Goal: Check status: Check status

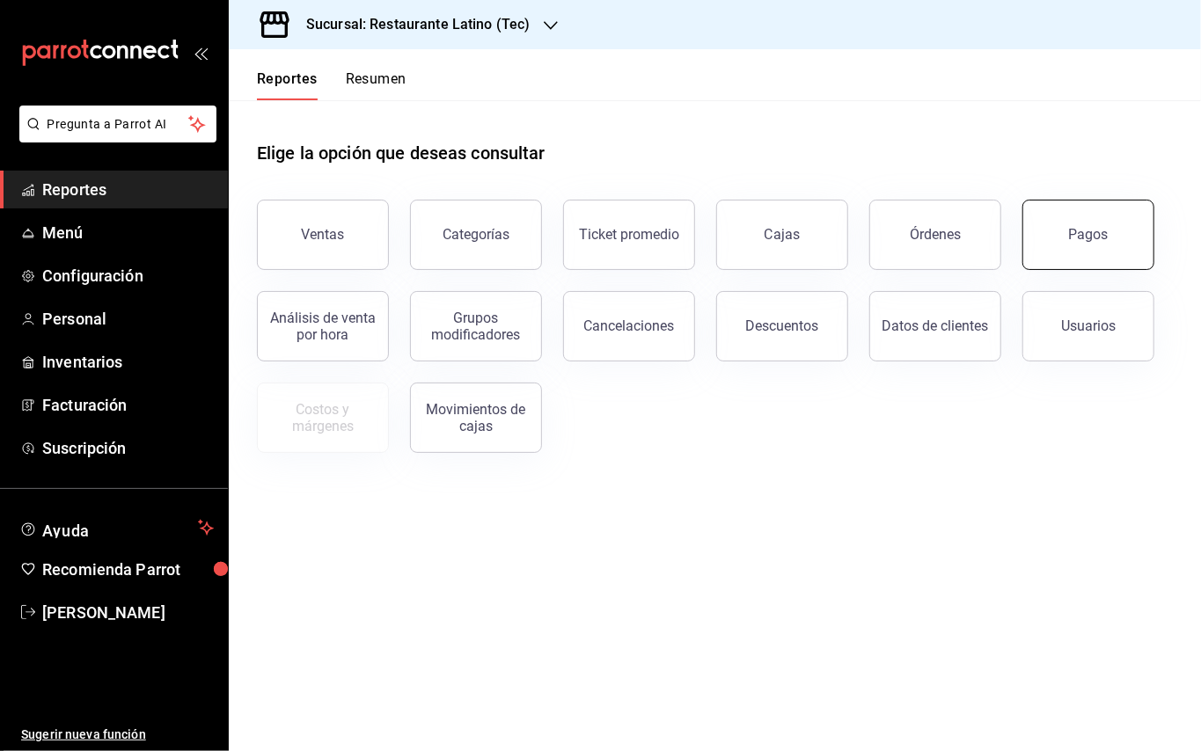
click at [1108, 237] on button "Pagos" at bounding box center [1088, 235] width 132 height 70
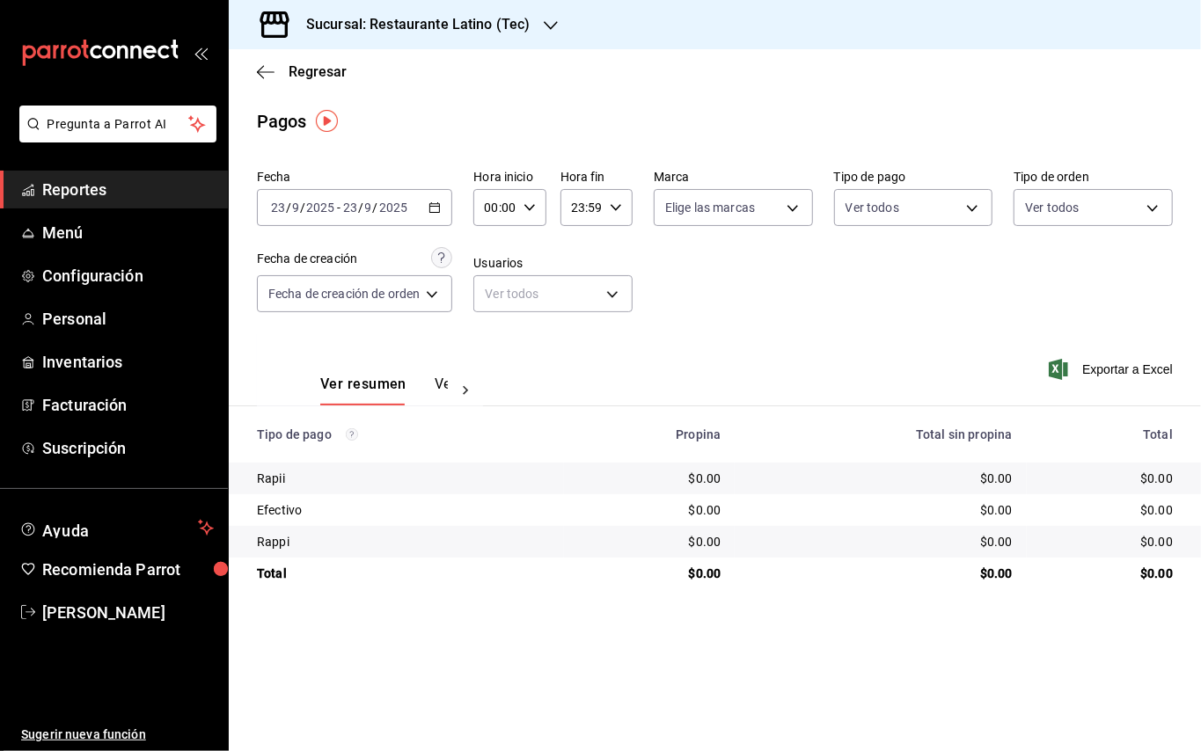
click at [436, 211] on icon "button" at bounding box center [434, 207] width 12 height 12
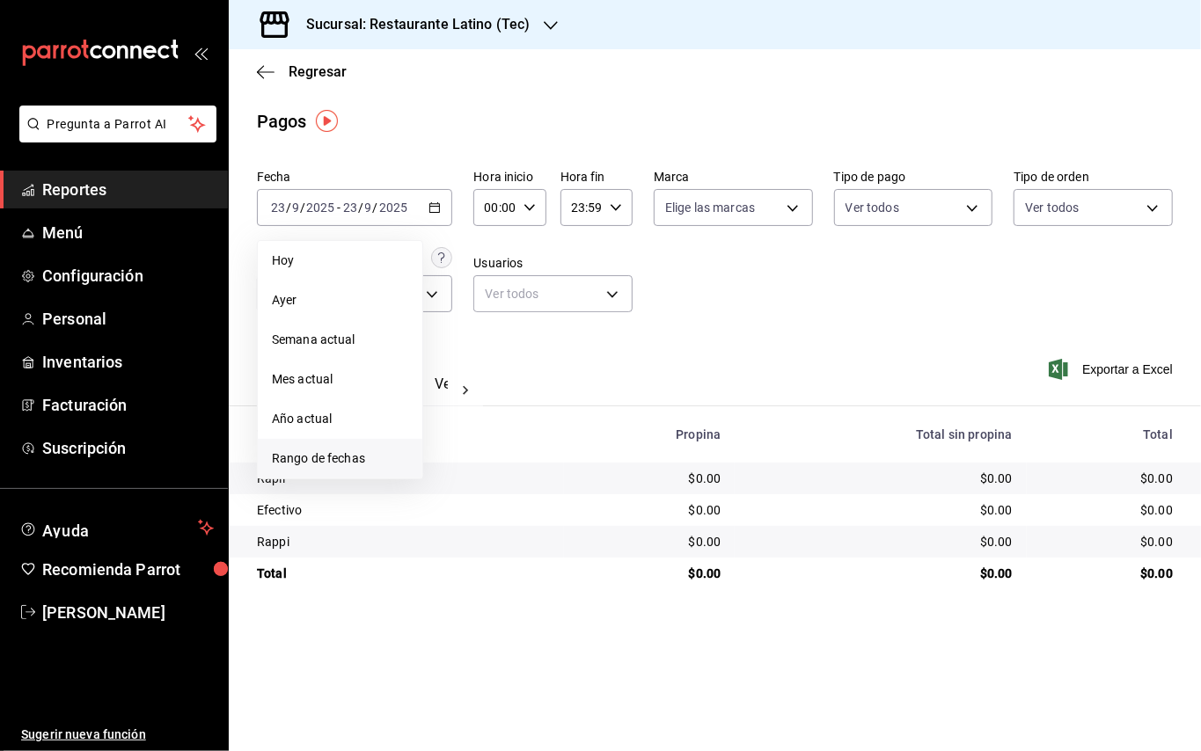
click at [391, 465] on span "Rango de fechas" at bounding box center [340, 459] width 136 height 18
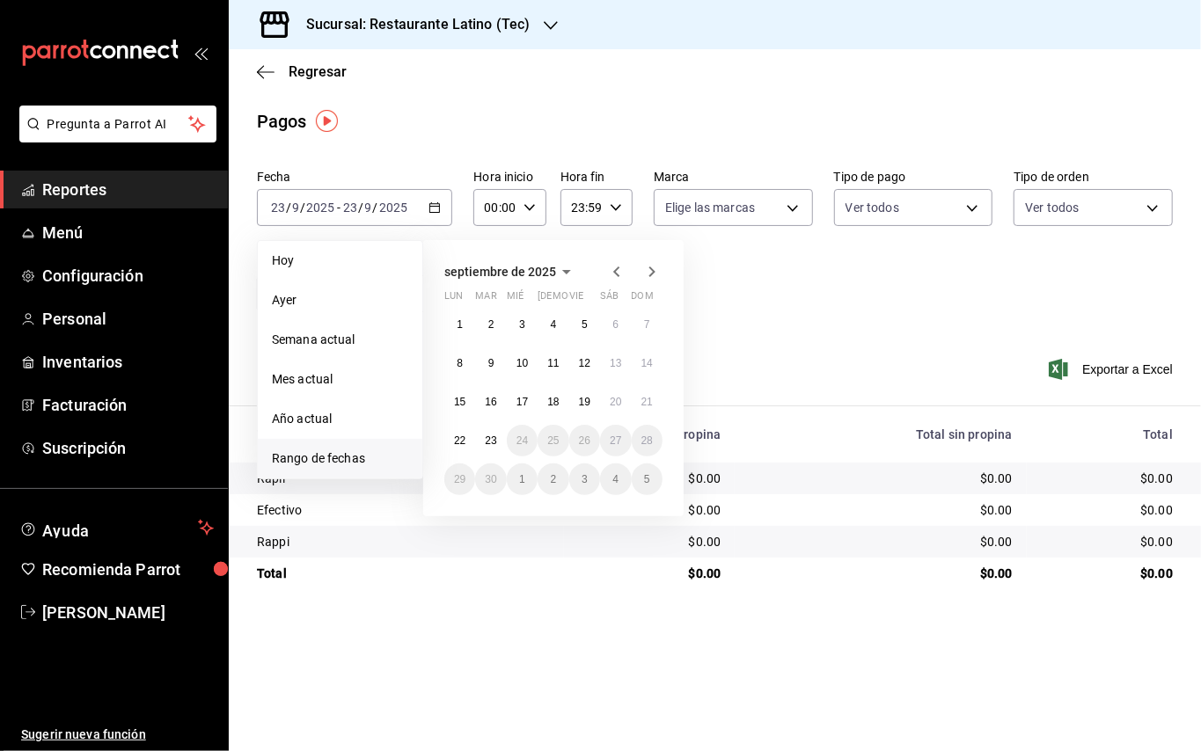
click at [621, 280] on icon "button" at bounding box center [616, 271] width 21 height 21
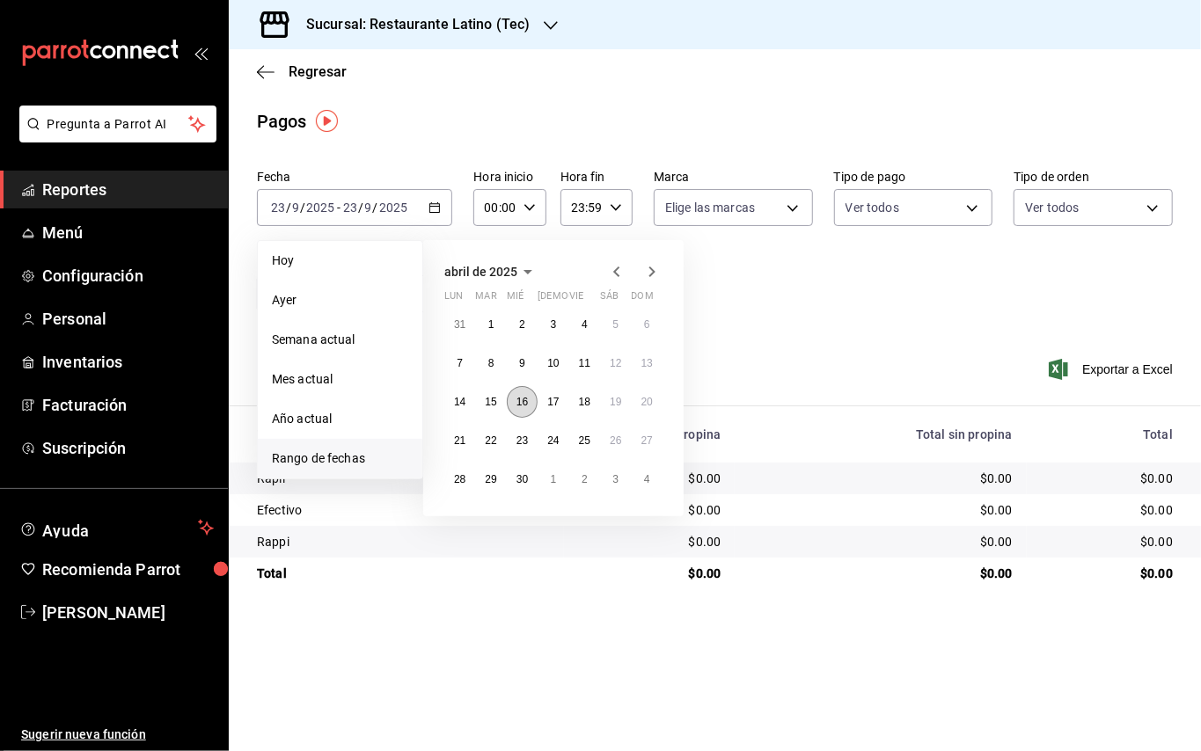
click at [531, 402] on button "16" at bounding box center [522, 402] width 31 height 32
click at [531, 405] on button "16" at bounding box center [522, 402] width 31 height 32
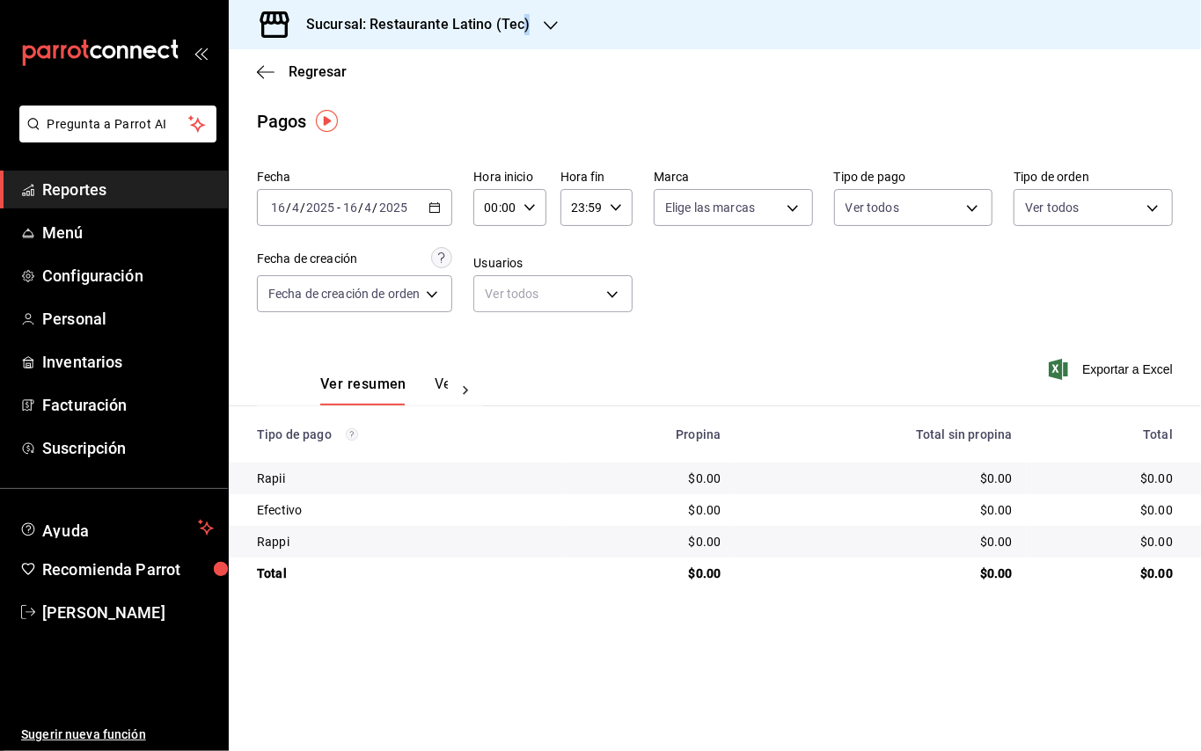
click at [525, 35] on div "Sucursal: Restaurante Latino (Tec)" at bounding box center [404, 24] width 322 height 49
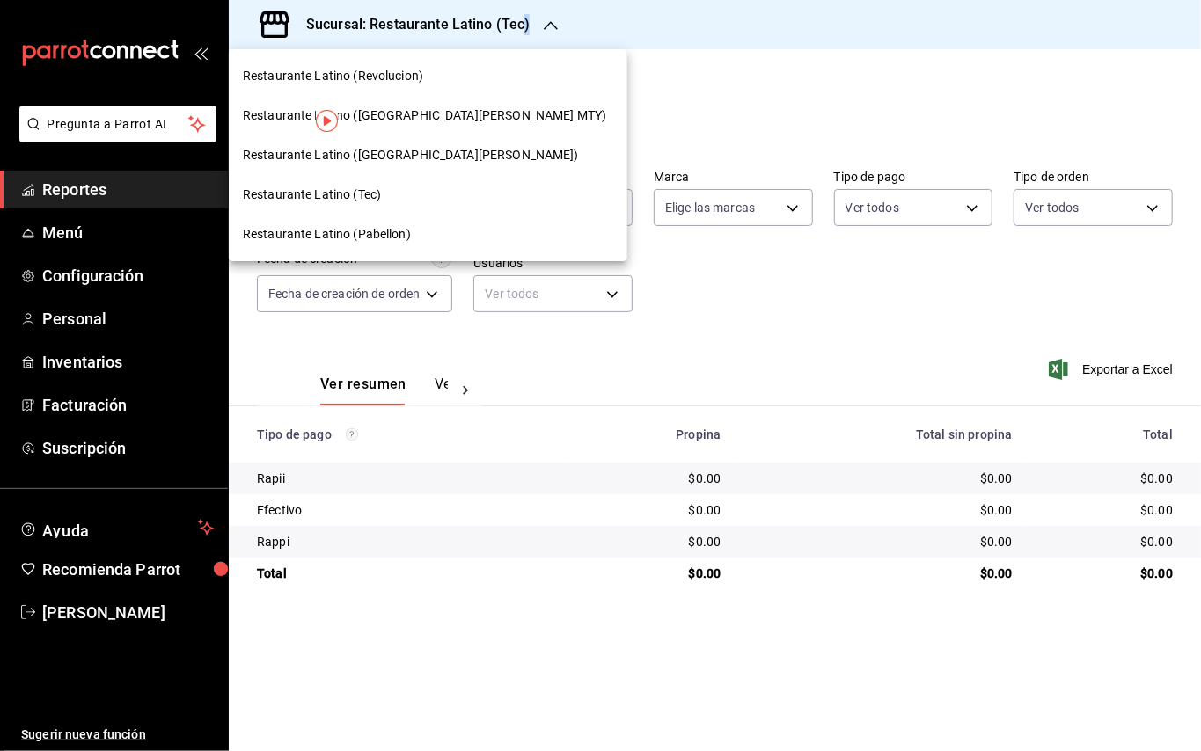
click at [415, 146] on span "Restaurante Latino ([GEOGRAPHIC_DATA][PERSON_NAME])" at bounding box center [411, 155] width 336 height 18
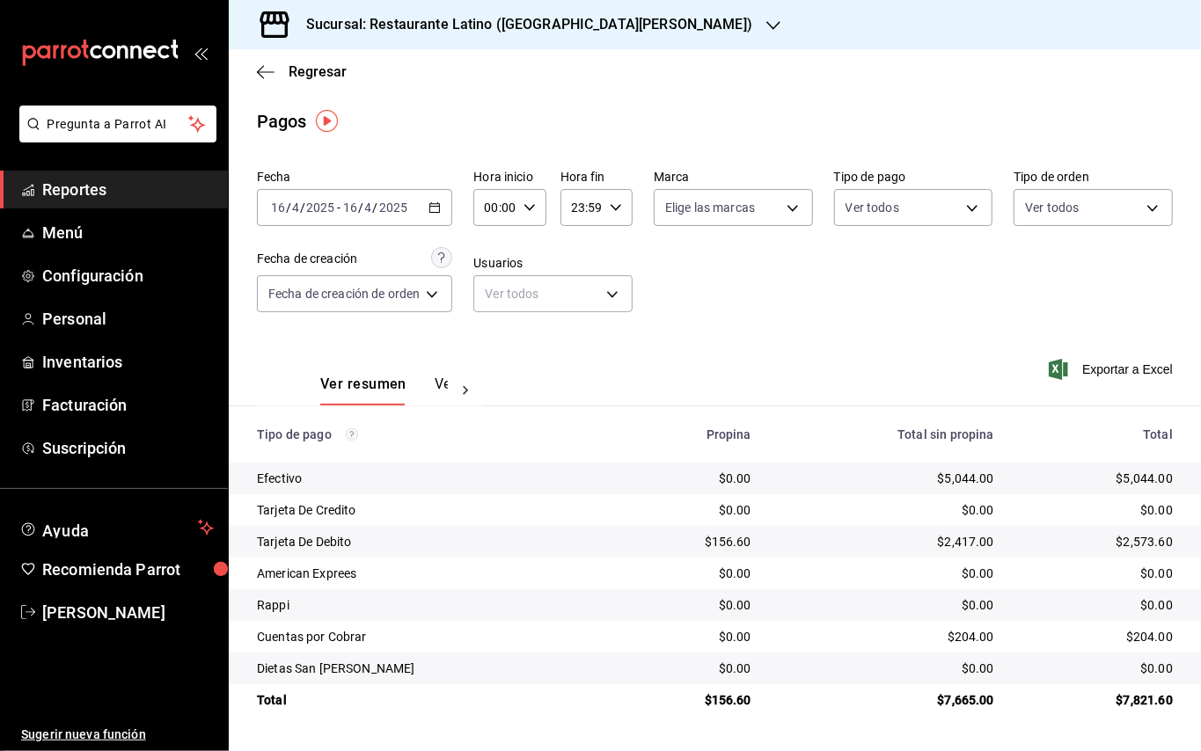
click at [435, 208] on icon "button" at bounding box center [434, 207] width 12 height 12
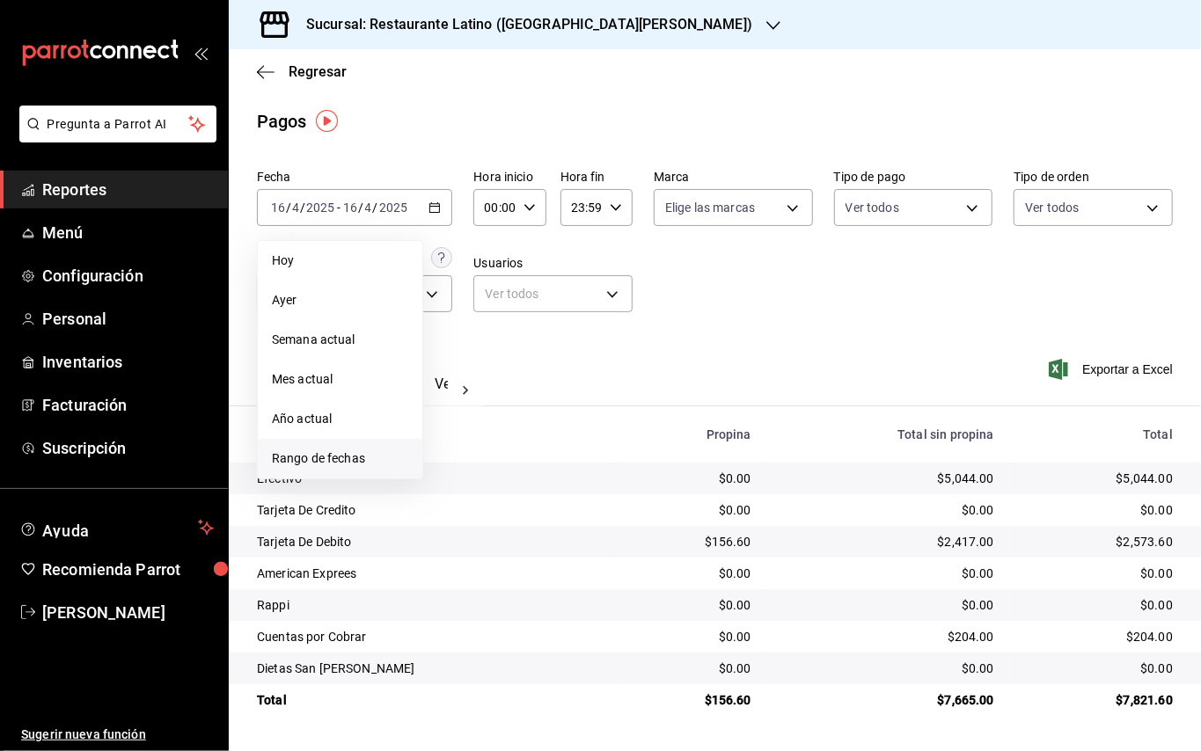
click at [352, 452] on span "Rango de fechas" at bounding box center [340, 459] width 136 height 18
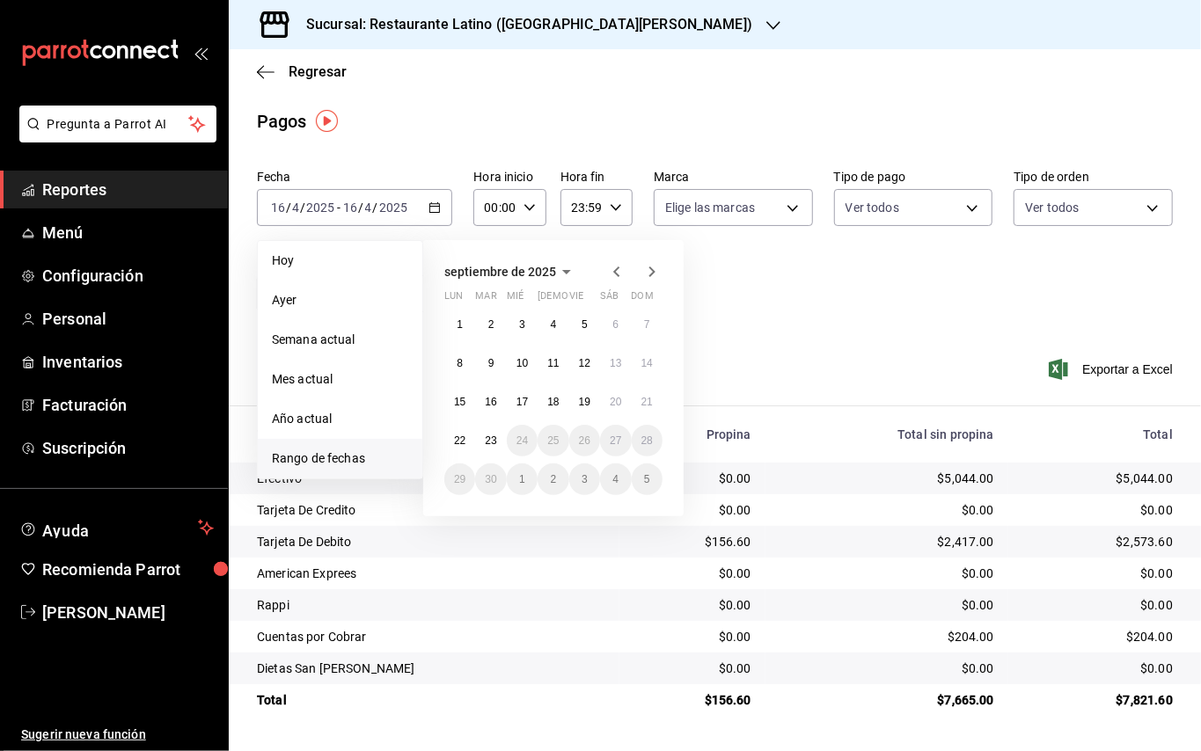
click at [621, 275] on icon "button" at bounding box center [616, 271] width 21 height 21
click at [621, 275] on icon "button" at bounding box center [616, 275] width 21 height 21
click at [654, 268] on icon "button" at bounding box center [651, 271] width 21 height 21
click at [595, 325] on button "4" at bounding box center [584, 332] width 31 height 32
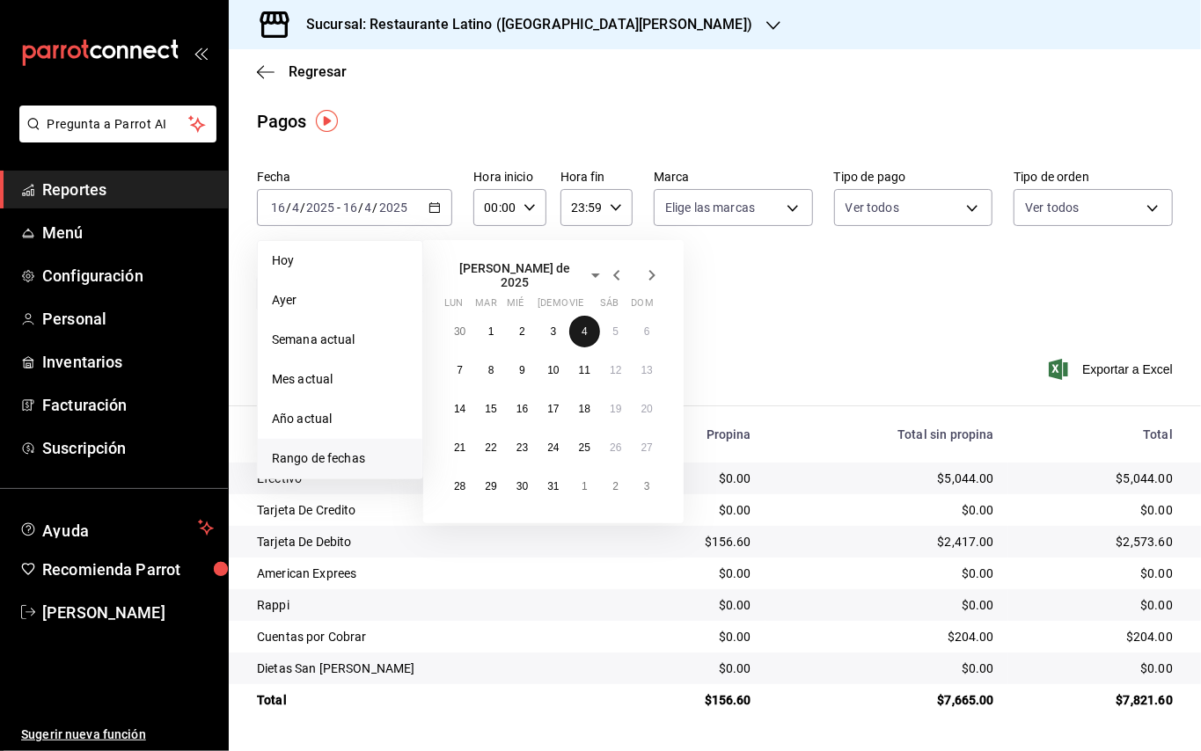
click at [595, 324] on button "4" at bounding box center [584, 332] width 31 height 32
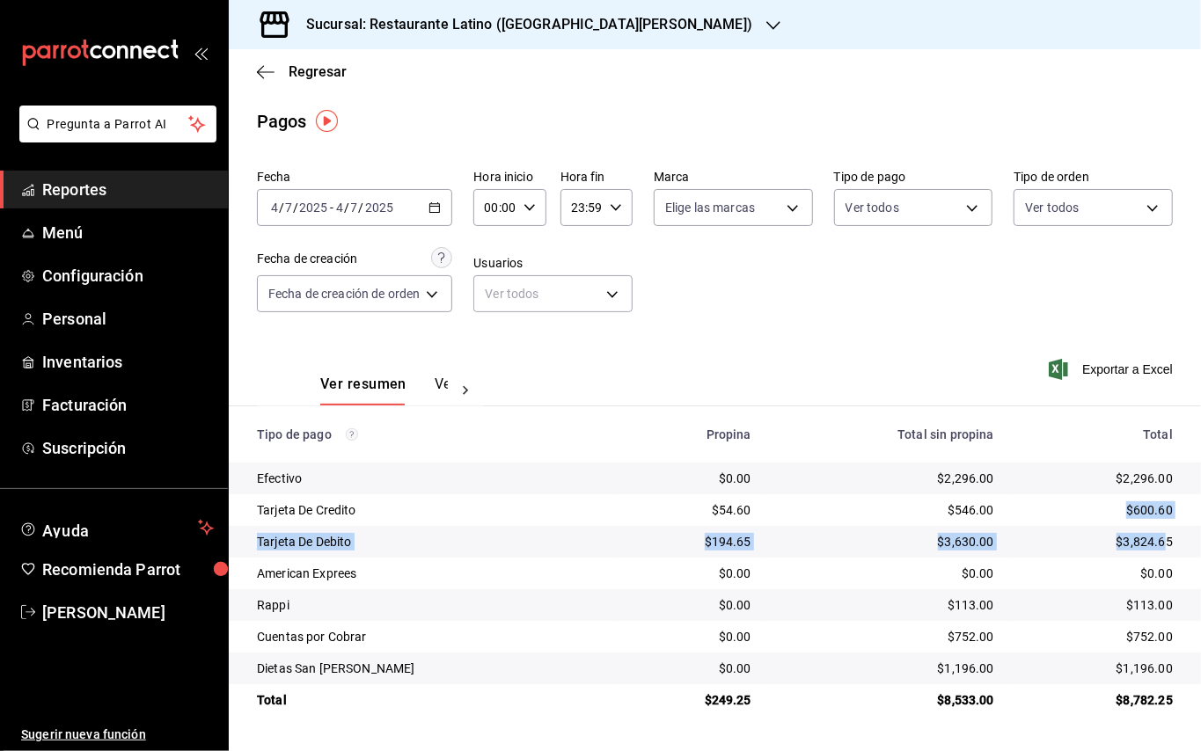
drag, startPoint x: 1123, startPoint y: 503, endPoint x: 1166, endPoint y: 547, distance: 61.0
click at [1166, 547] on tbody "Efectivo $0.00 $2,296.00 $2,296.00 Tarjeta De Credito $54.60 $546.00 $600.60 Ta…" at bounding box center [715, 589] width 972 height 253
click at [1166, 547] on div "$3,824.65" at bounding box center [1097, 542] width 150 height 18
click at [536, 26] on h3 "Sucursal: Restaurante Latino ([GEOGRAPHIC_DATA][PERSON_NAME])" at bounding box center [522, 24] width 460 height 21
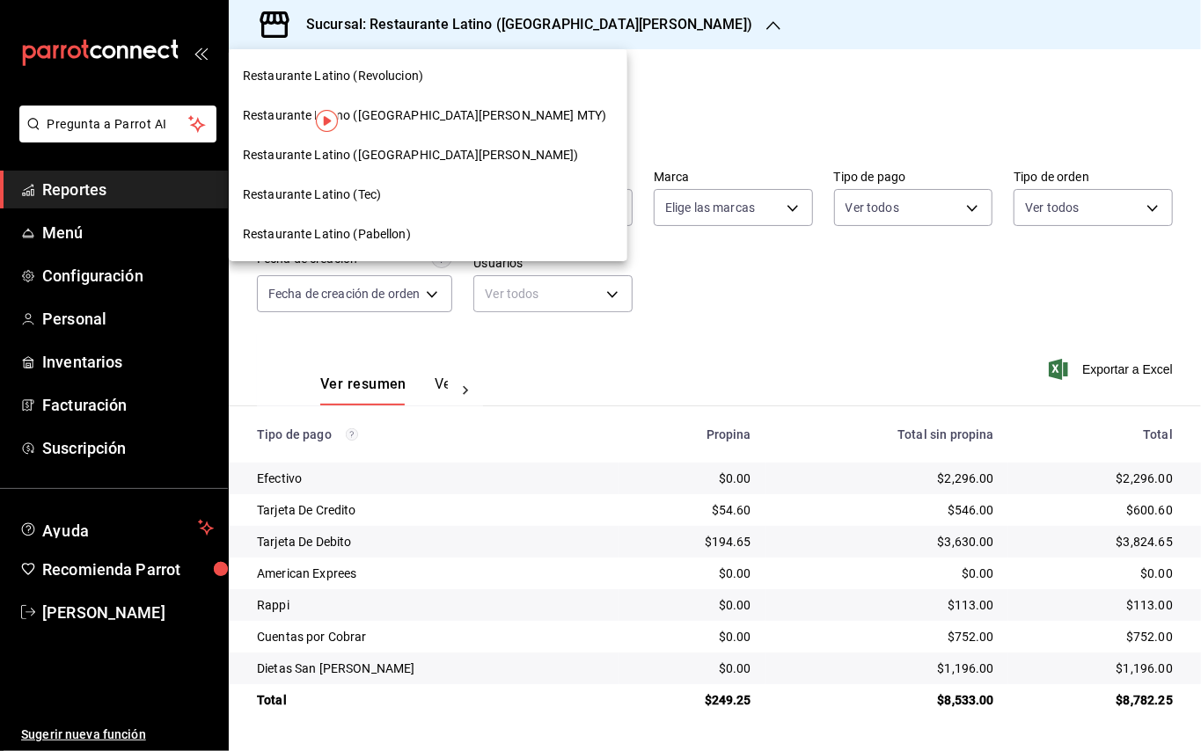
click at [413, 113] on span "Restaurante Latino ([GEOGRAPHIC_DATA][PERSON_NAME] MTY)" at bounding box center [424, 115] width 363 height 18
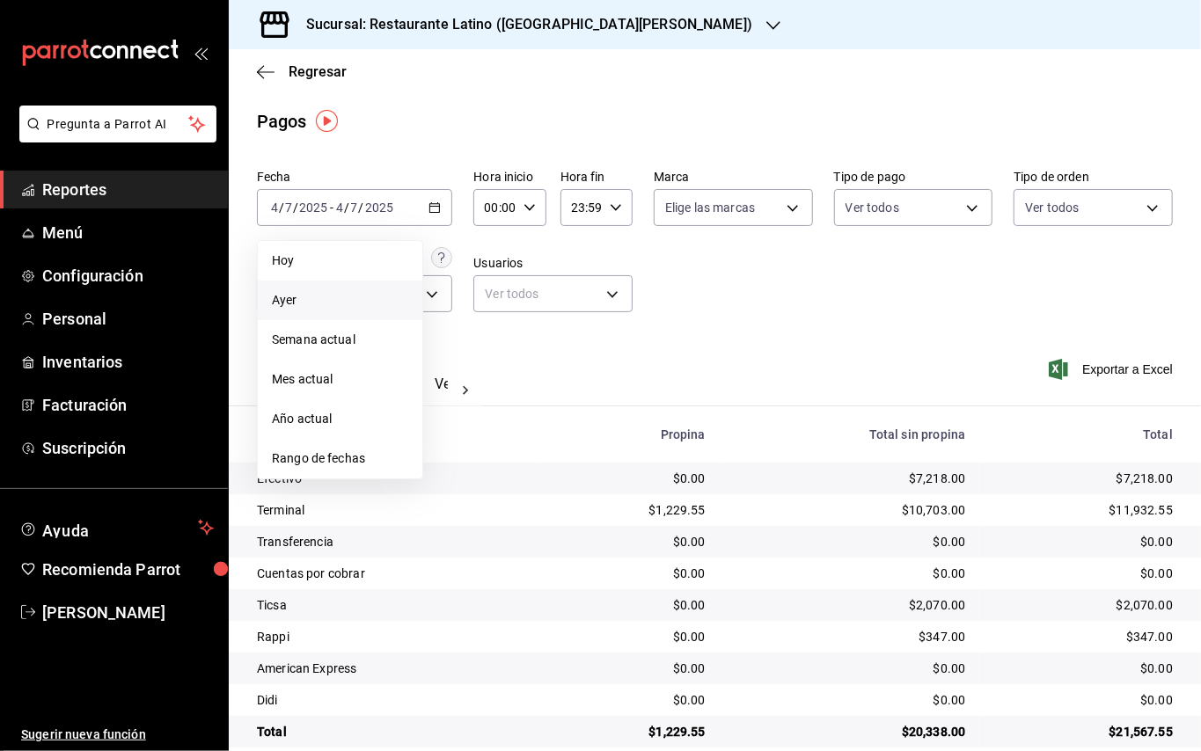
click at [339, 297] on span "Ayer" at bounding box center [340, 300] width 136 height 18
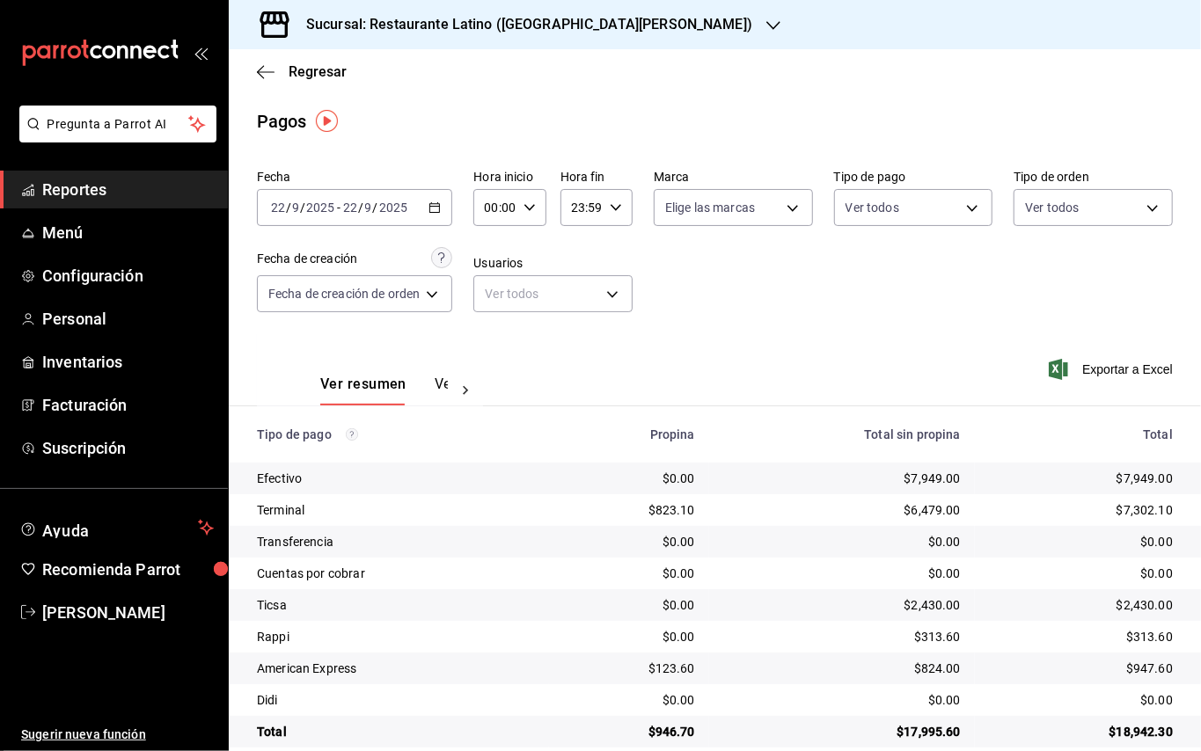
click at [440, 201] on icon "button" at bounding box center [434, 207] width 12 height 12
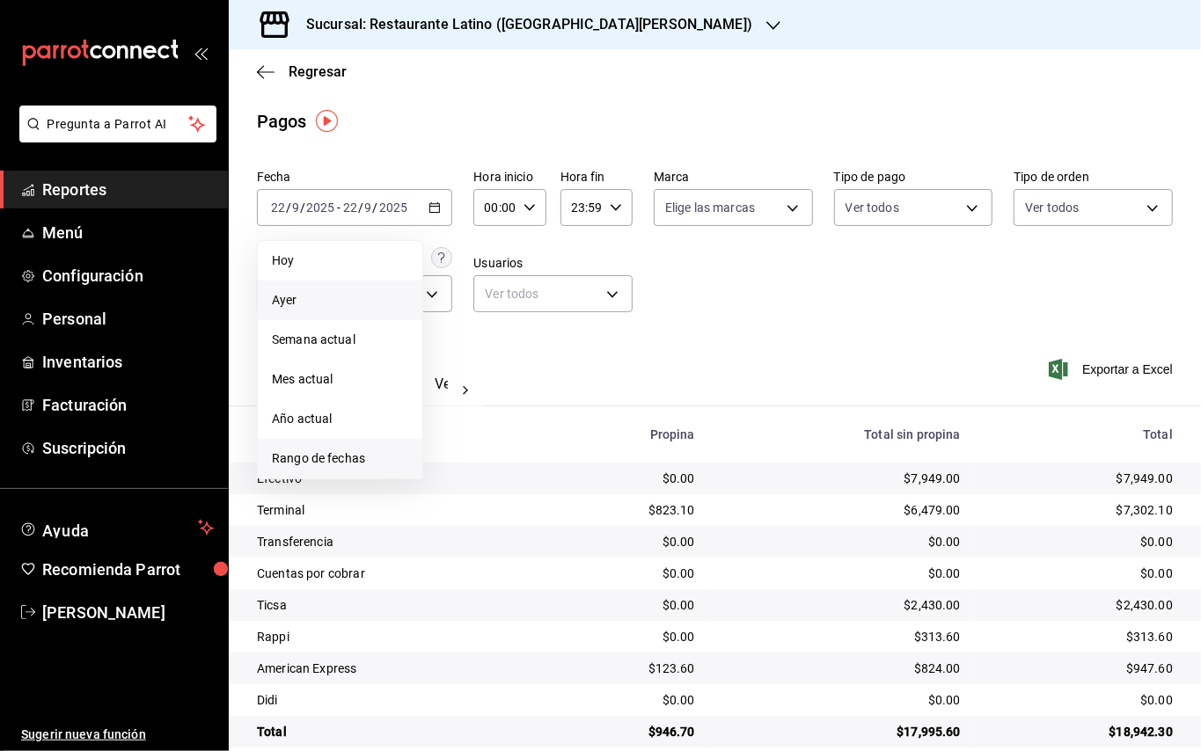
click at [369, 455] on span "Rango de fechas" at bounding box center [340, 459] width 136 height 18
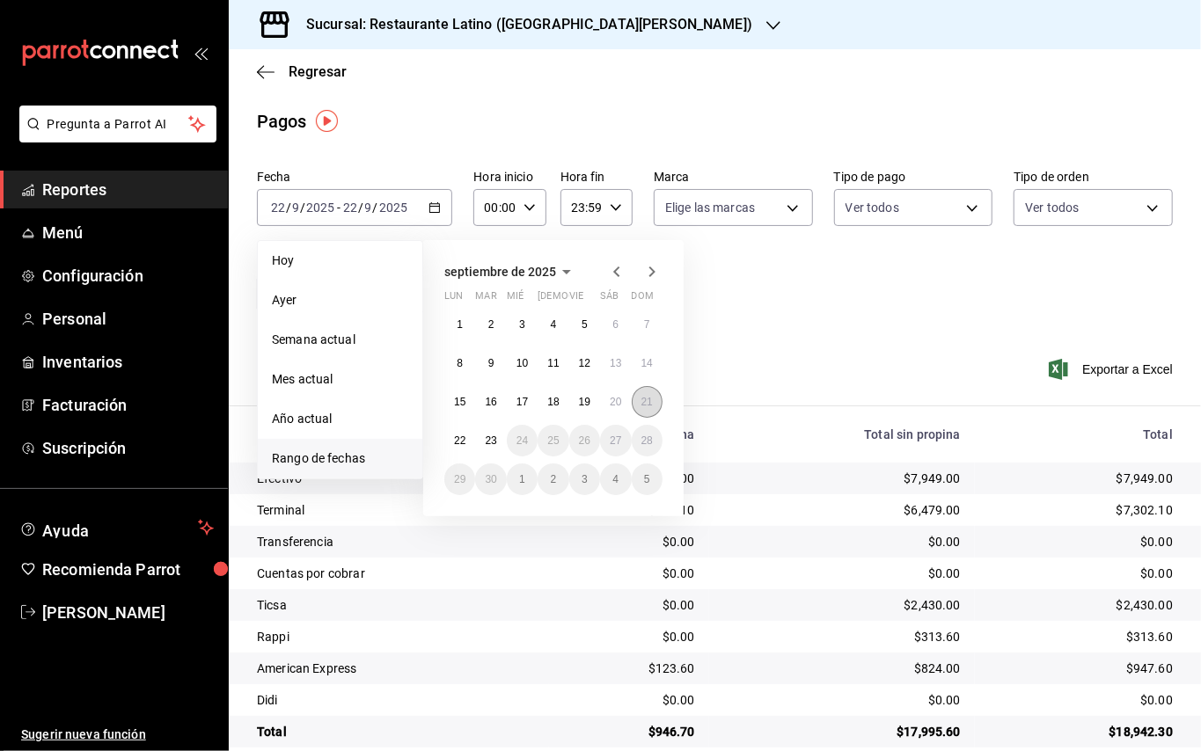
click at [637, 402] on button "21" at bounding box center [647, 402] width 31 height 32
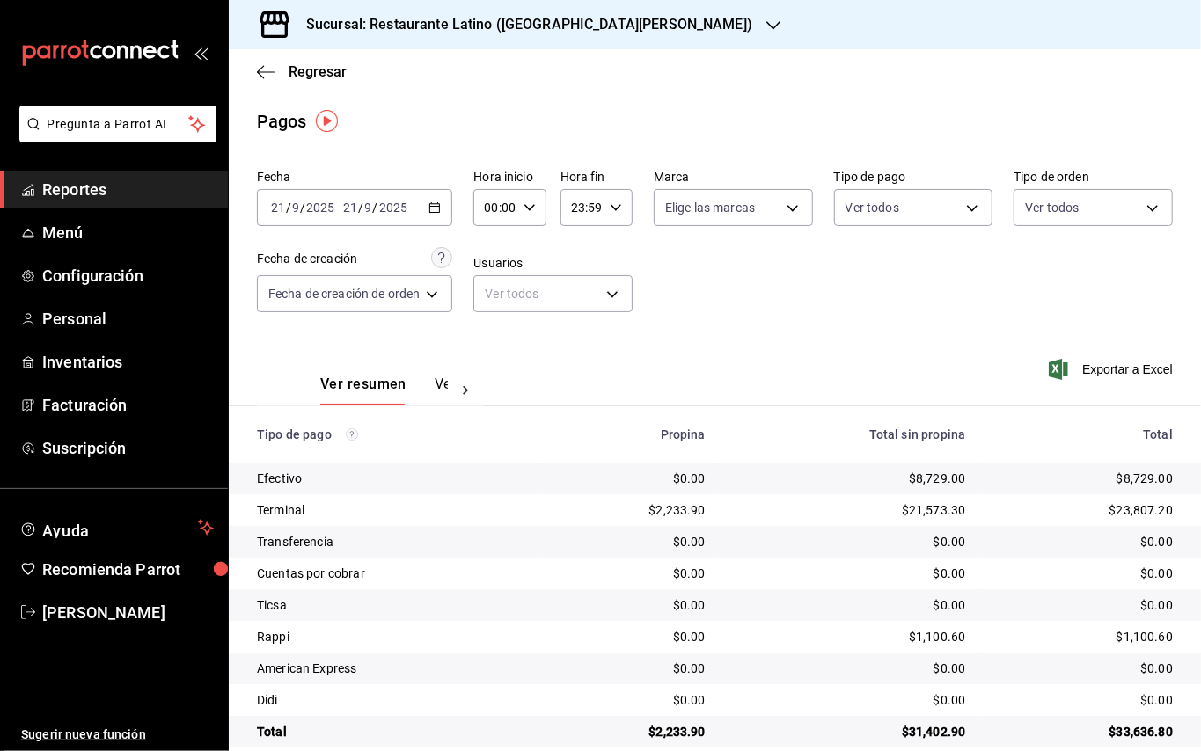
click at [437, 201] on icon "button" at bounding box center [434, 207] width 12 height 12
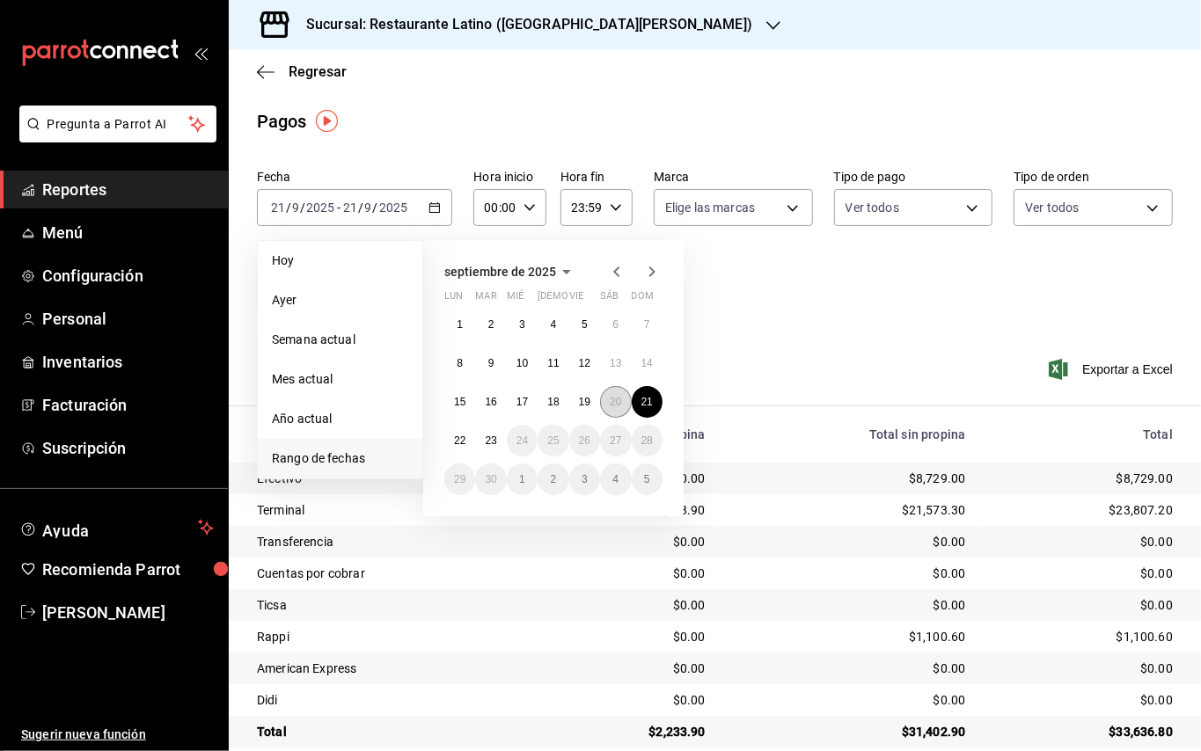
click at [620, 394] on button "20" at bounding box center [615, 402] width 31 height 32
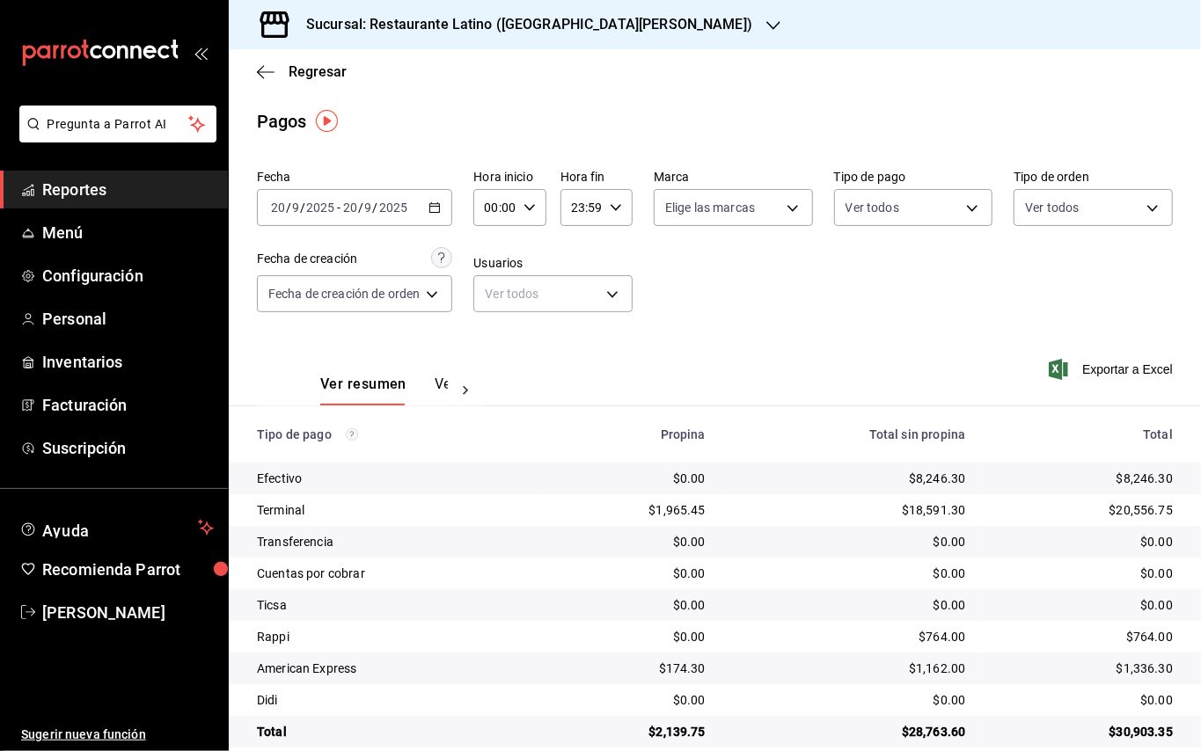
scroll to position [26, 0]
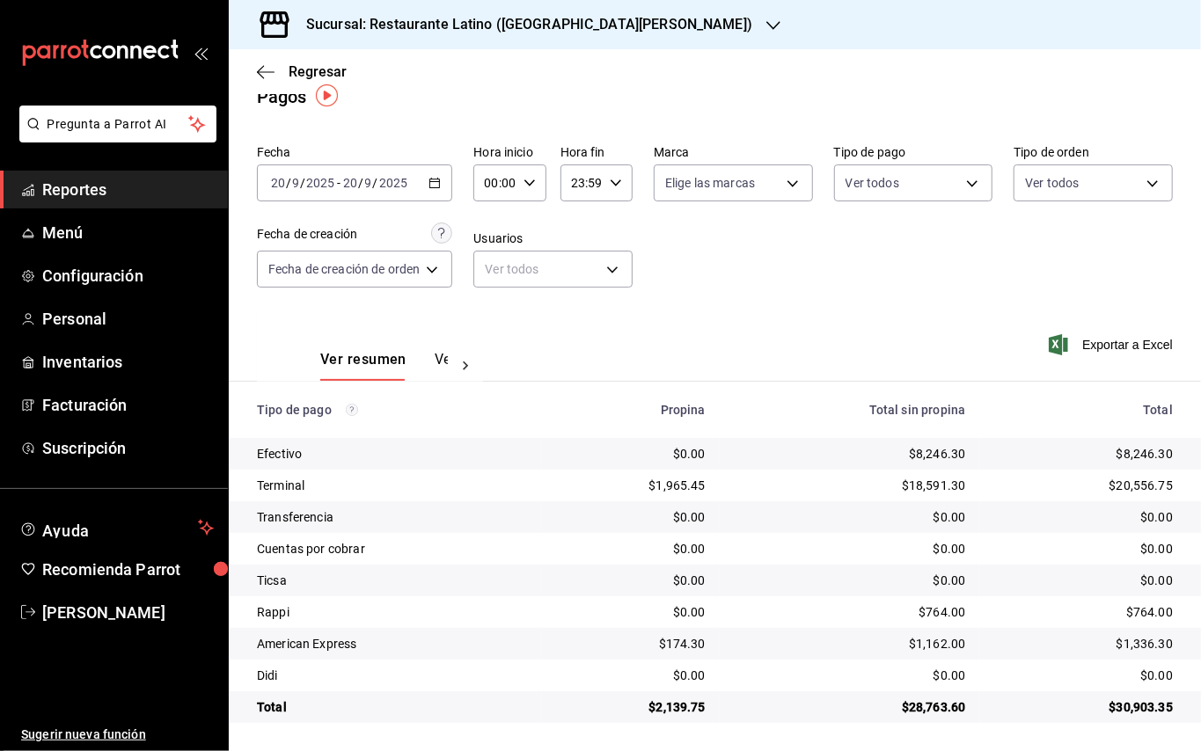
click at [445, 177] on div "[DATE] [DATE] - [DATE] [DATE]" at bounding box center [354, 182] width 195 height 37
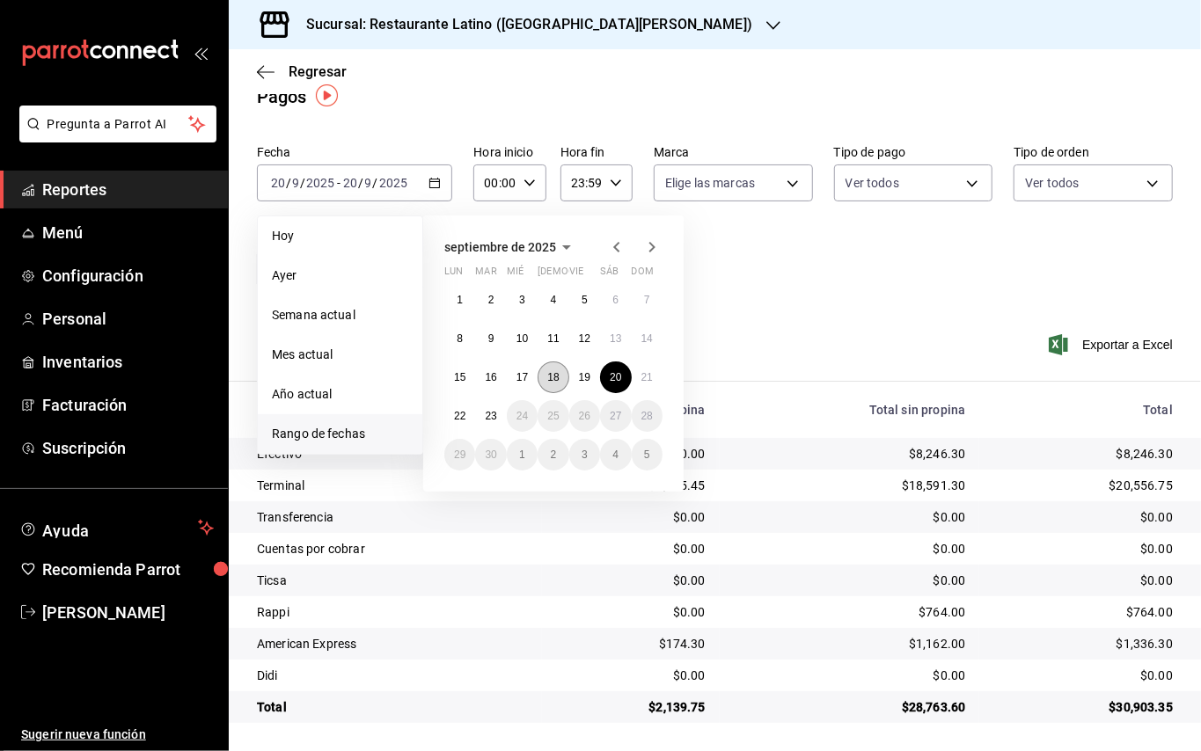
click at [552, 367] on button "18" at bounding box center [552, 378] width 31 height 32
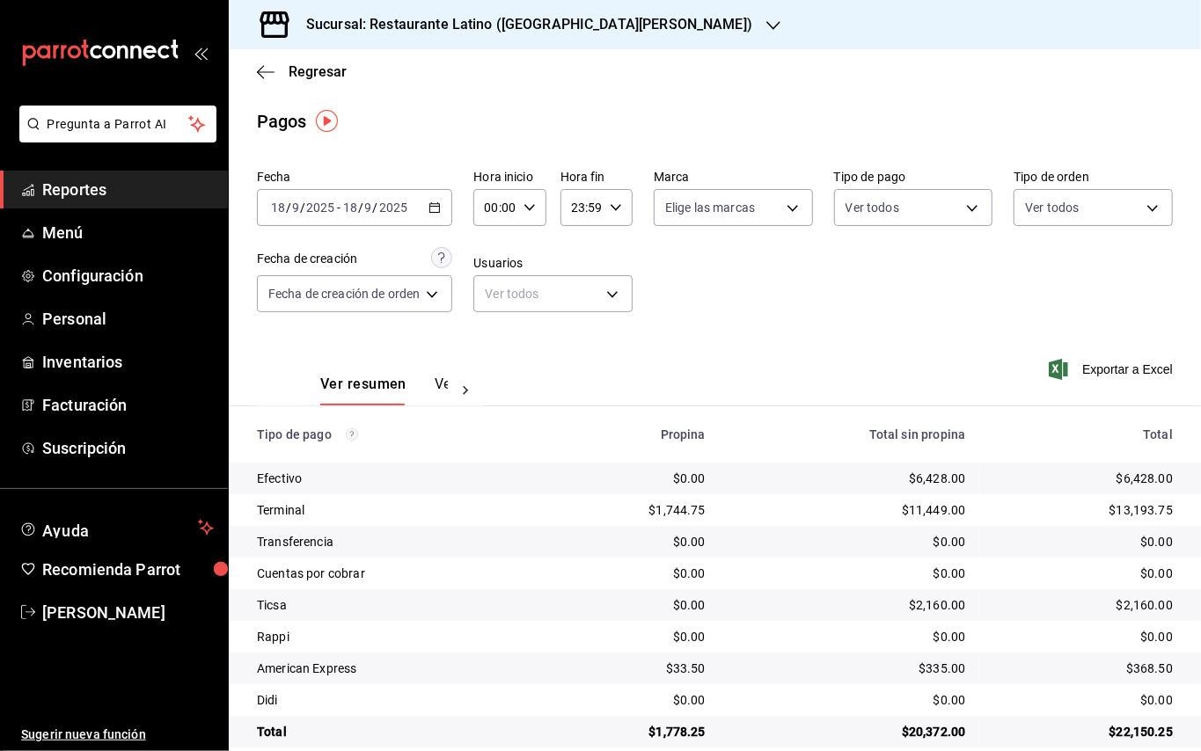
click at [459, 35] on div "Sucursal: Restaurante Latino ([GEOGRAPHIC_DATA][PERSON_NAME])" at bounding box center [515, 24] width 545 height 49
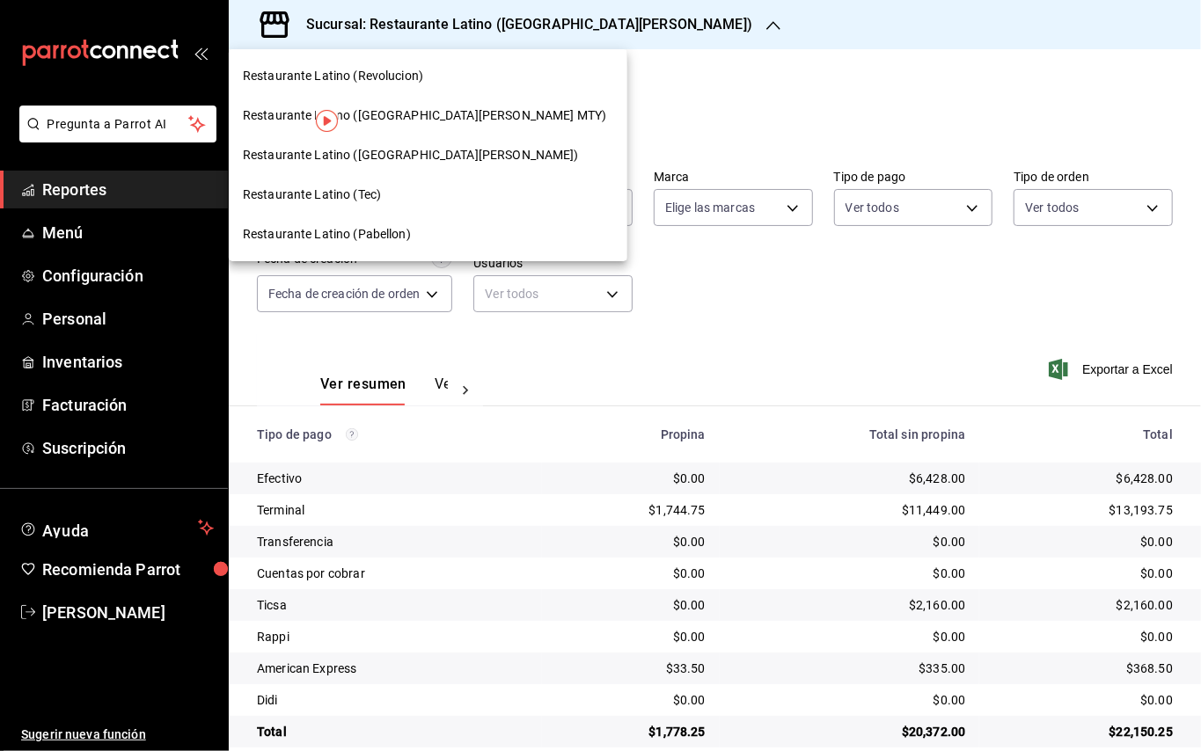
click at [406, 76] on span "Restaurante Latino (Revolucion)" at bounding box center [333, 76] width 180 height 18
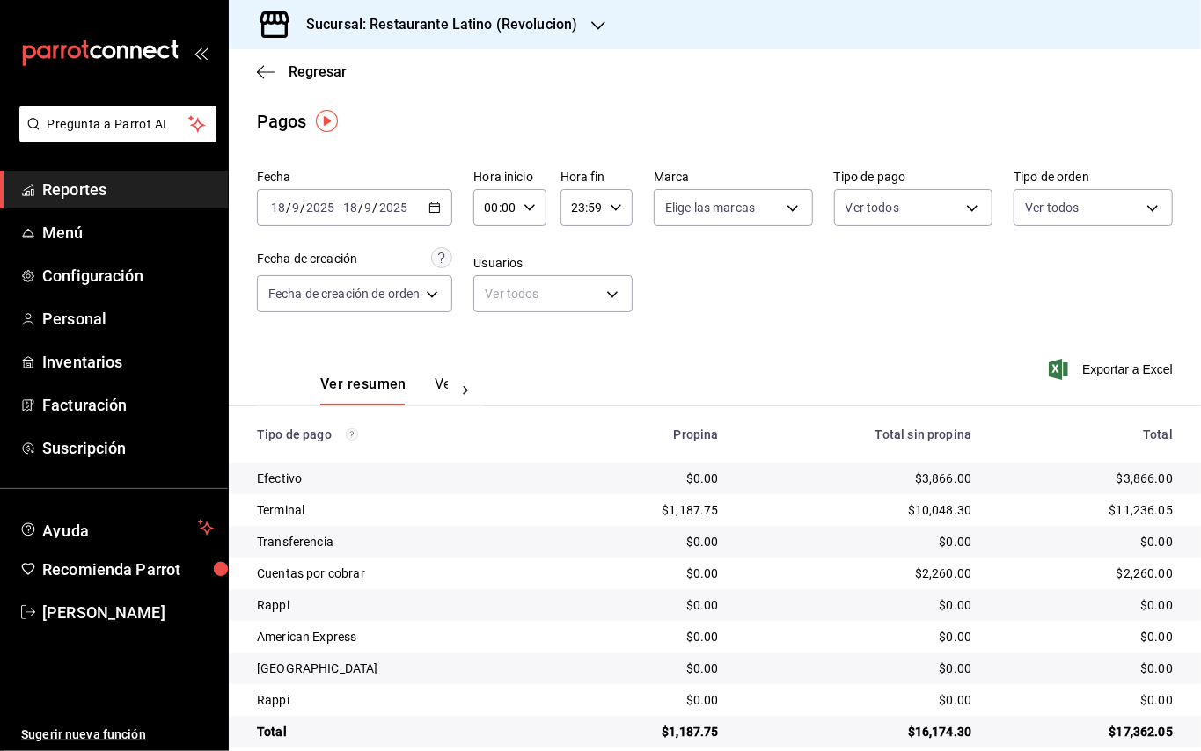
click at [445, 195] on div "[DATE] [DATE] - [DATE] [DATE]" at bounding box center [354, 207] width 195 height 37
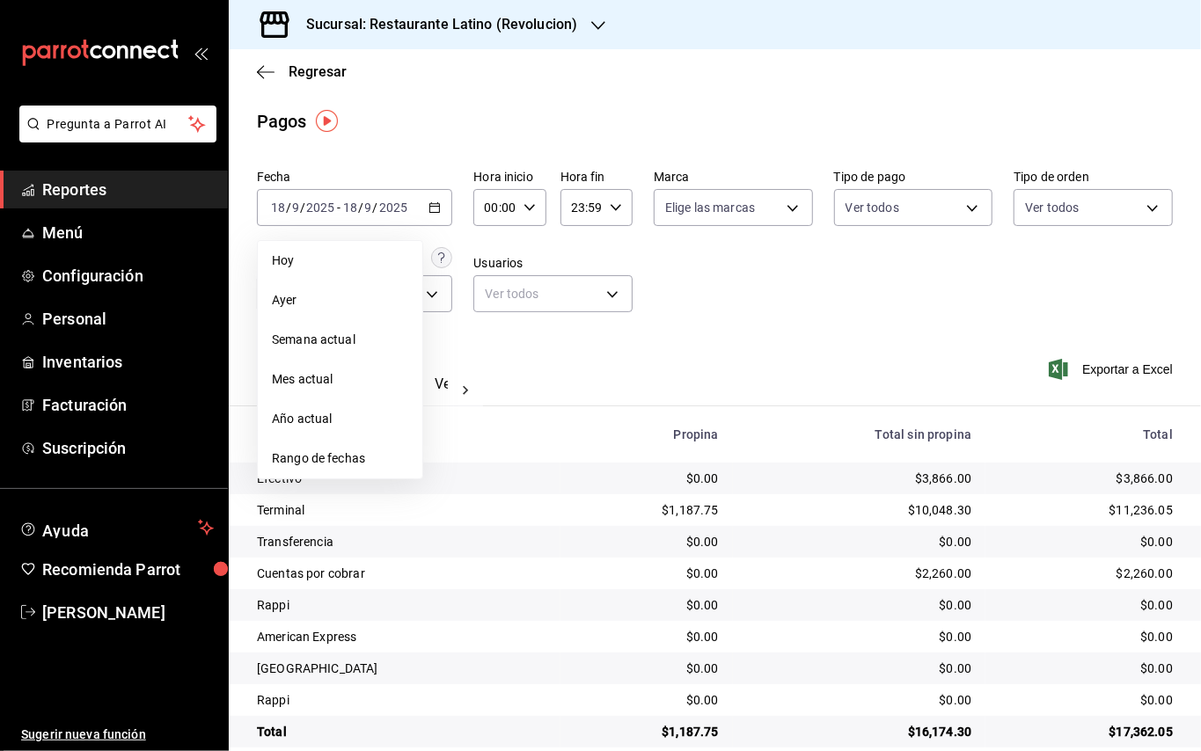
click at [535, 9] on div "Sucursal: Restaurante Latino (Revolucion)" at bounding box center [427, 24] width 369 height 49
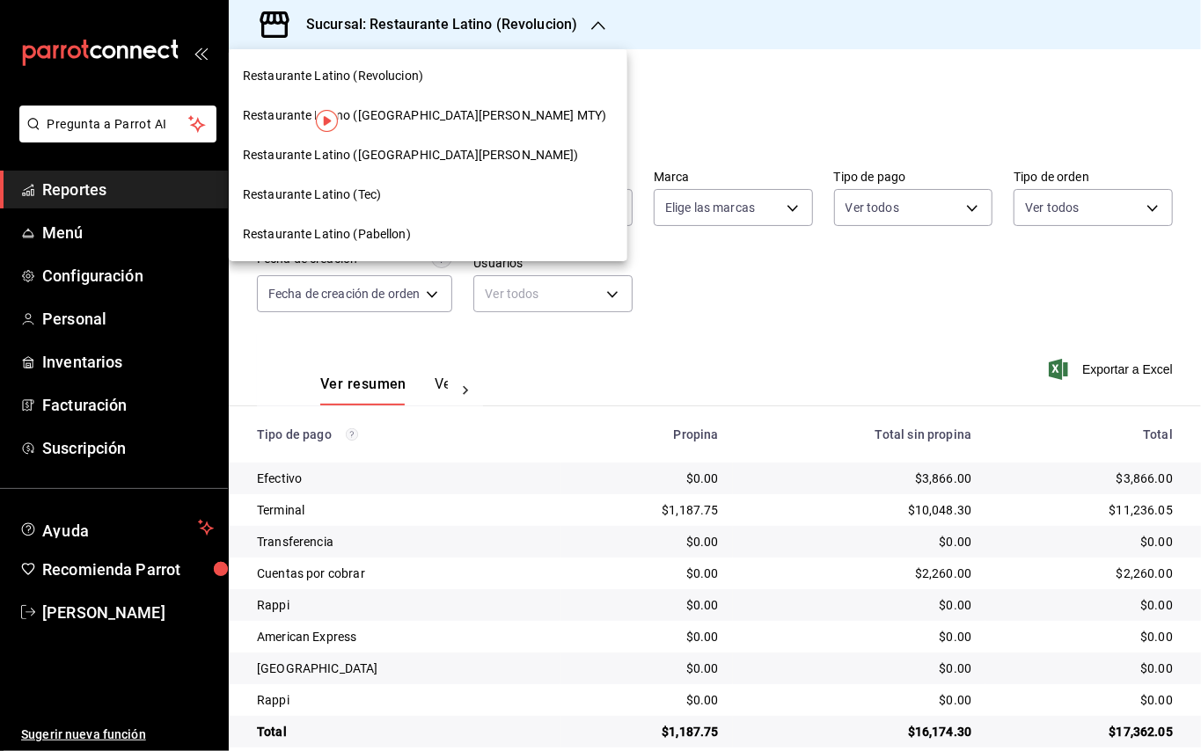
click at [433, 110] on span "Restaurante Latino ([GEOGRAPHIC_DATA][PERSON_NAME] MTY)" at bounding box center [424, 115] width 363 height 18
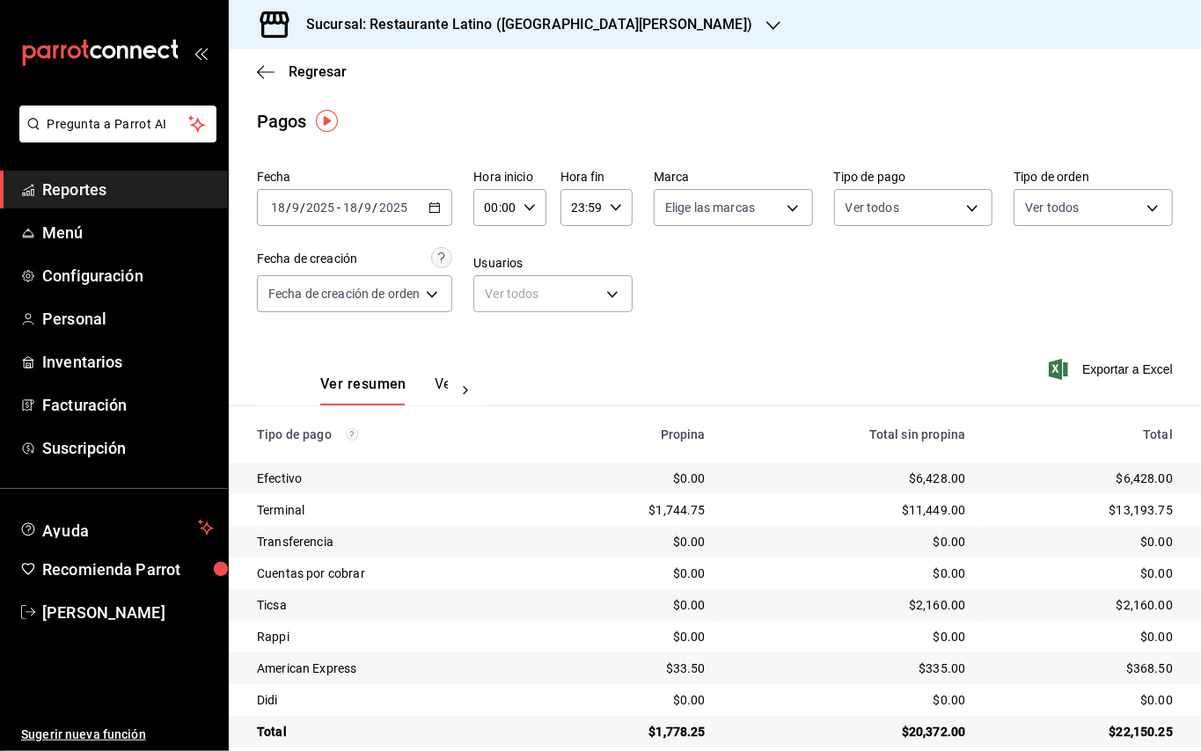
click at [433, 198] on div "[DATE] [DATE] - [DATE] [DATE]" at bounding box center [354, 207] width 195 height 37
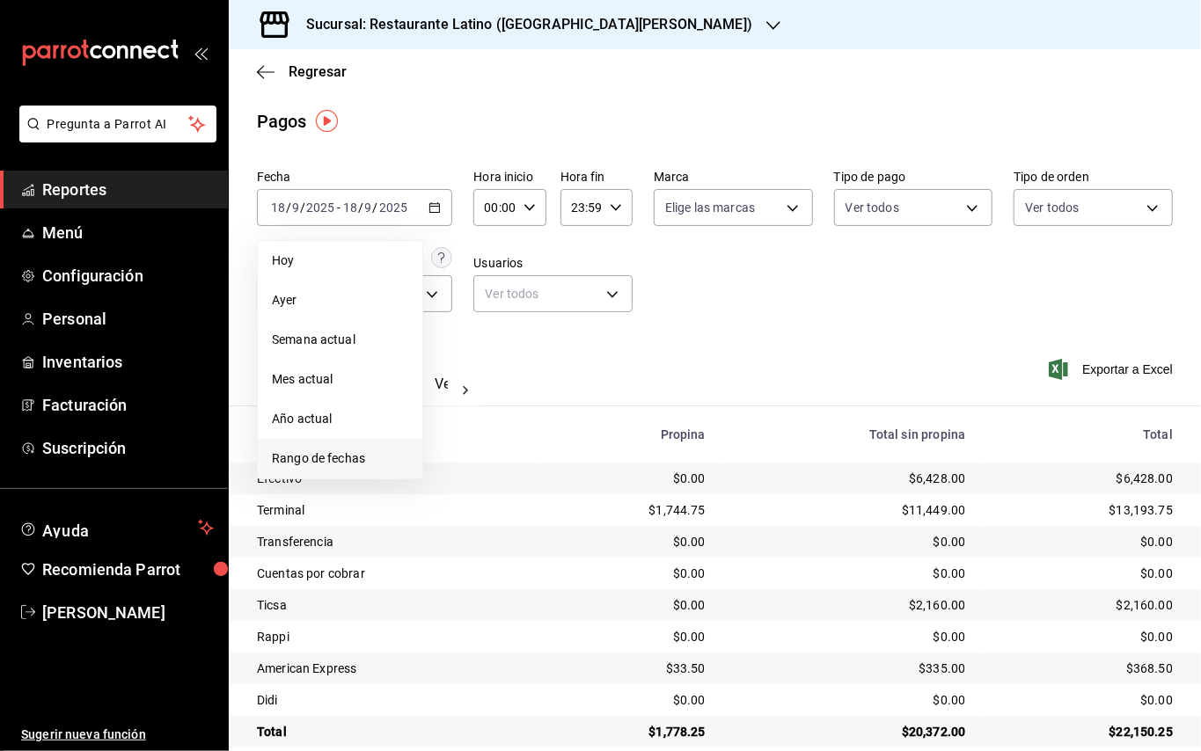
click at [371, 458] on span "Rango de fechas" at bounding box center [340, 459] width 136 height 18
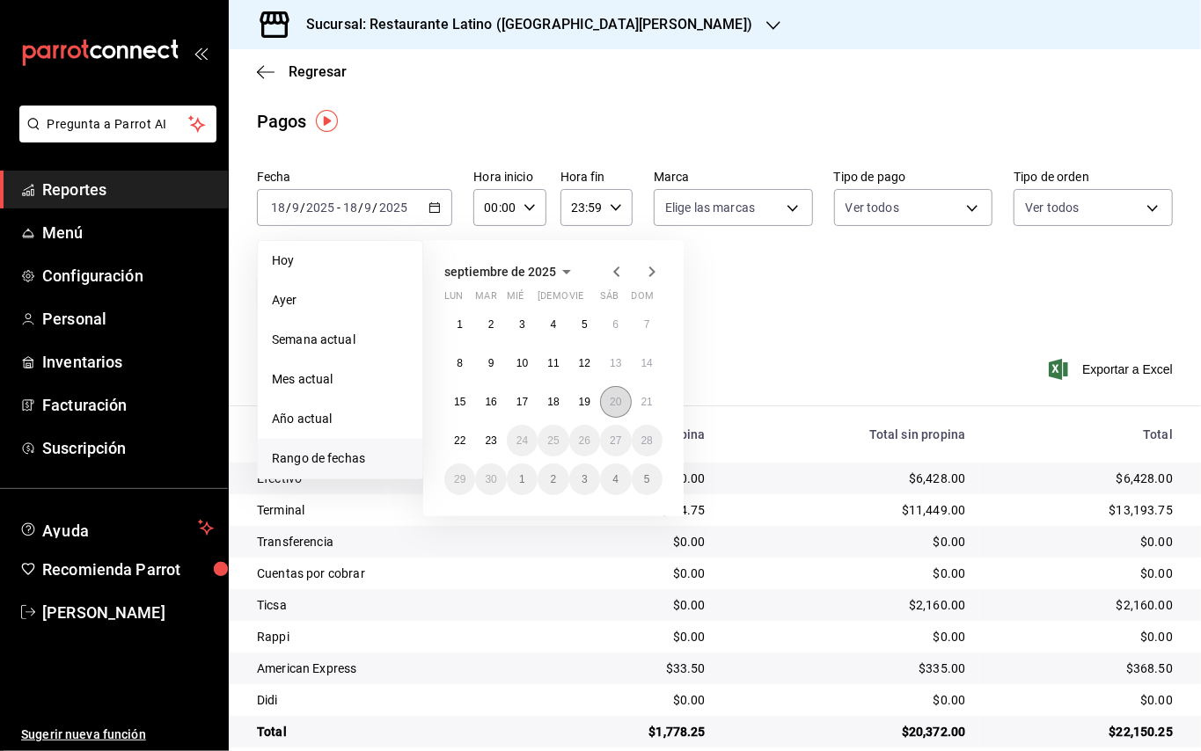
click at [603, 412] on button "20" at bounding box center [615, 402] width 31 height 32
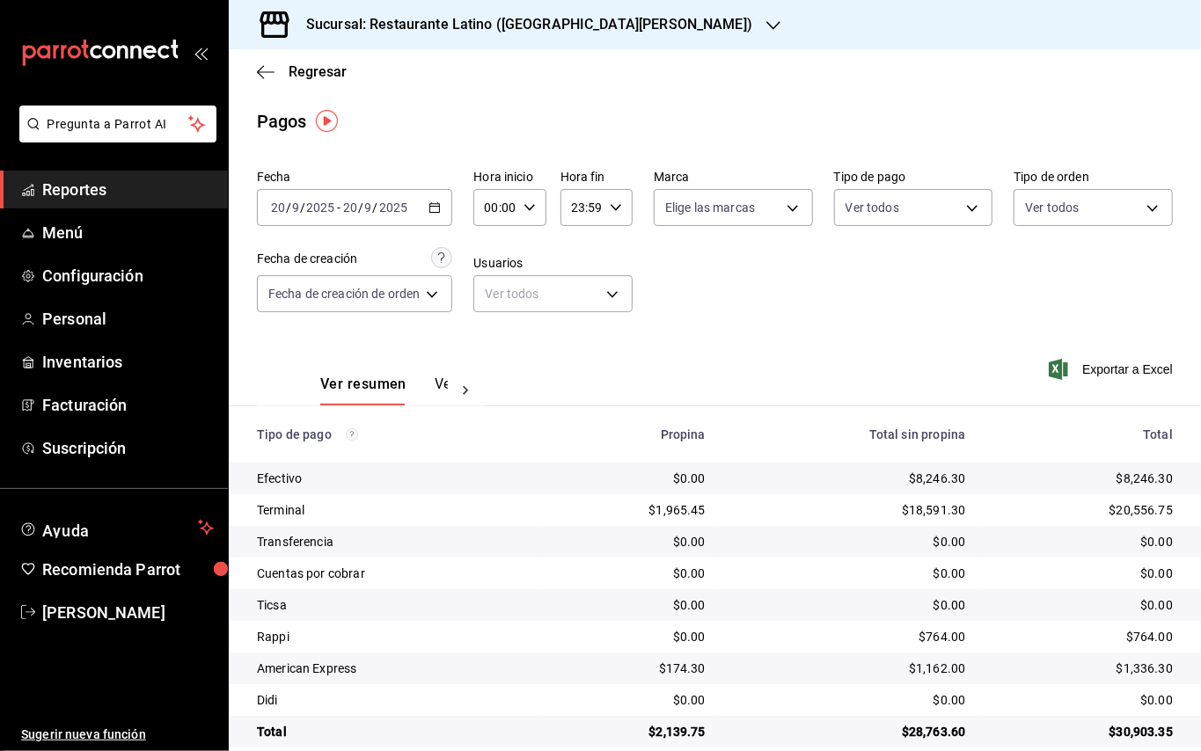
click at [429, 384] on div "Ver resumen Ver pagos" at bounding box center [384, 391] width 128 height 30
click at [435, 384] on button "Ver pagos" at bounding box center [468, 391] width 66 height 30
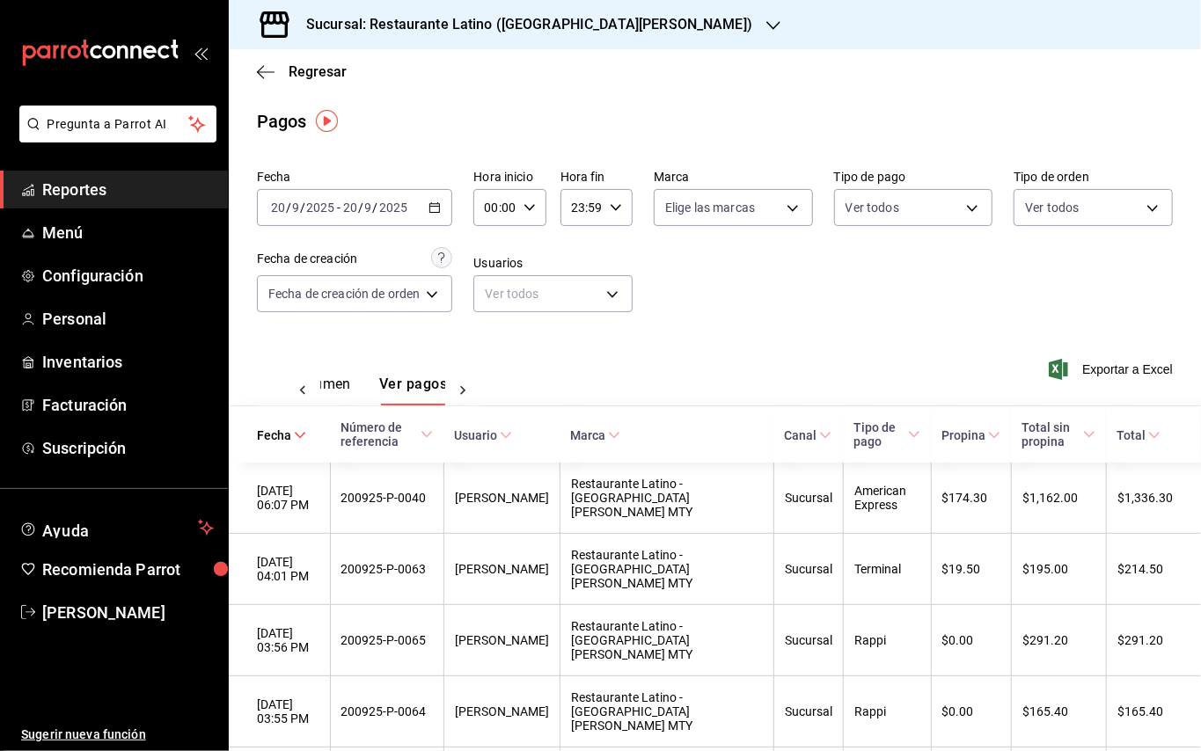
click at [350, 387] on button "Ver resumen" at bounding box center [310, 391] width 82 height 30
